Goal: Find specific page/section: Find specific page/section

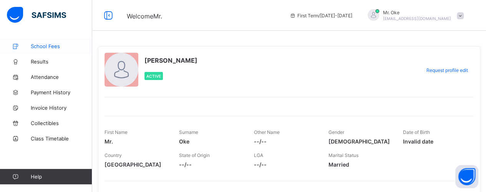
click at [46, 45] on span "School Fees" at bounding box center [61, 46] width 61 height 6
